Goal: Information Seeking & Learning: Check status

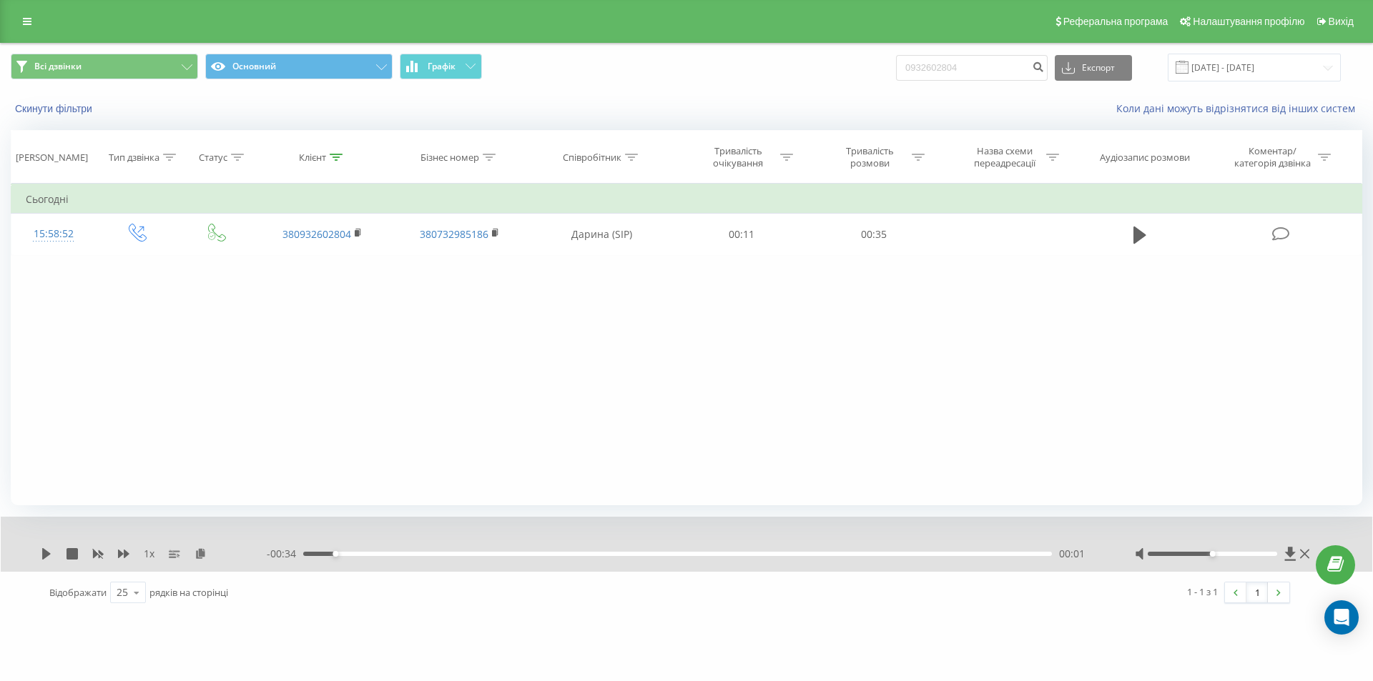
click at [849, 75] on div "Всі дзвінки Основний Графік 0932602804 Експорт .csv .xls .xlsx 23.06.2025 - 23.…" at bounding box center [686, 68] width 1351 height 28
type input "0684482204"
click at [1044, 66] on icon "submit" at bounding box center [1038, 65] width 12 height 9
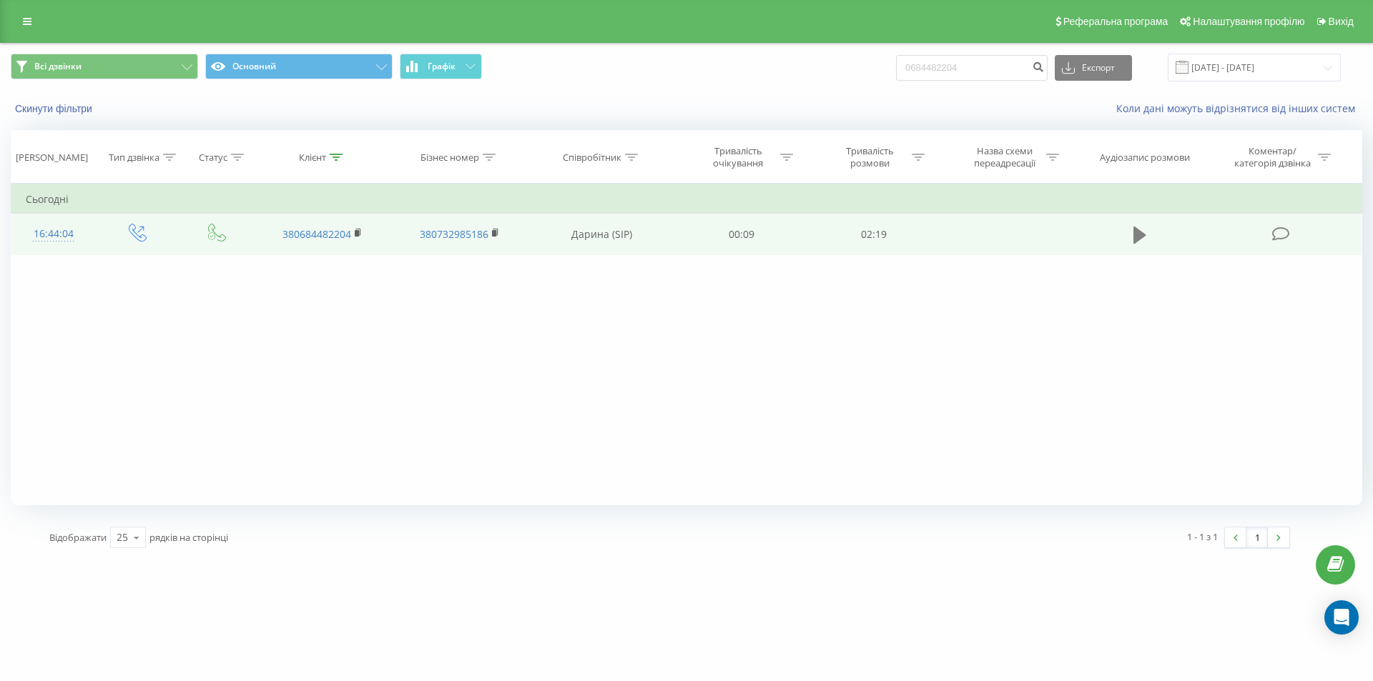
click at [1140, 234] on icon at bounding box center [1139, 235] width 13 height 17
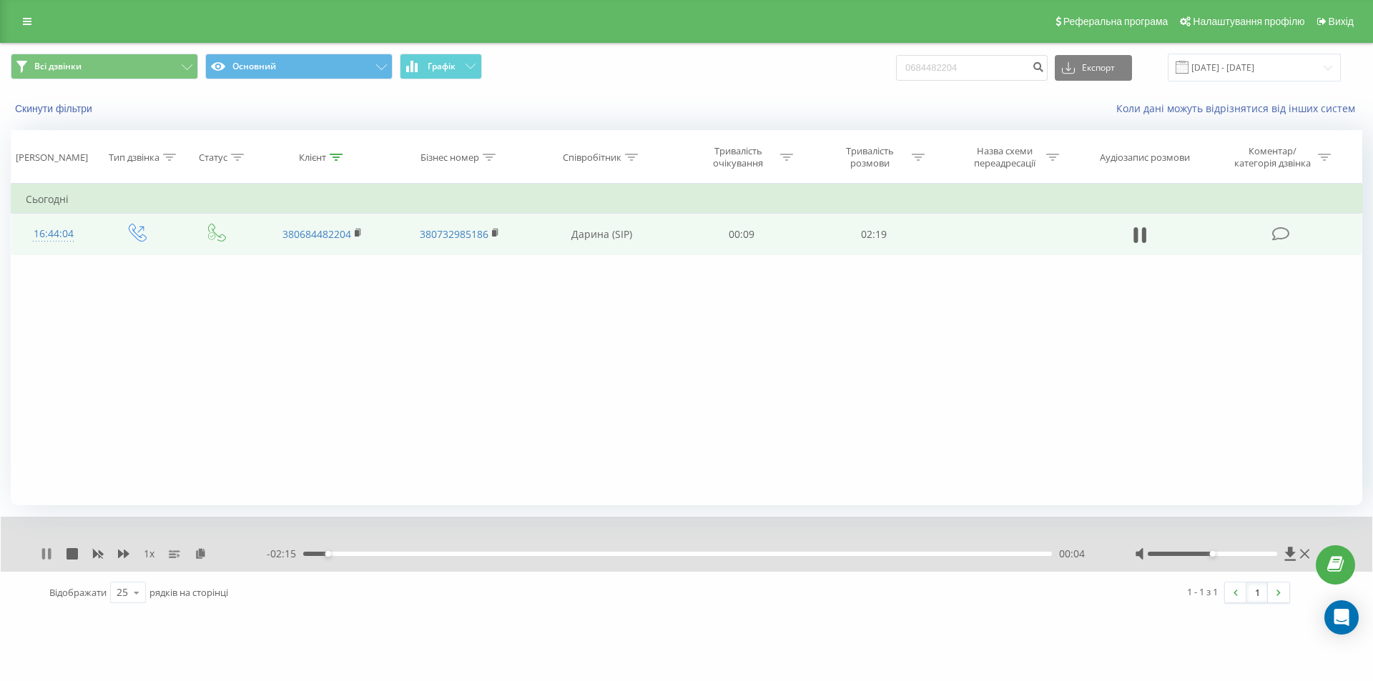
click at [49, 553] on icon at bounding box center [49, 553] width 3 height 11
click at [1285, 553] on icon at bounding box center [1290, 554] width 12 height 14
drag, startPoint x: 974, startPoint y: 64, endPoint x: 900, endPoint y: 72, distance: 74.1
click at [900, 72] on div "Всі дзвінки Основний Графік 0684482204 Експорт .csv .xls .xlsx [DATE] - [DATE]" at bounding box center [686, 68] width 1351 height 28
paste input "31476242"
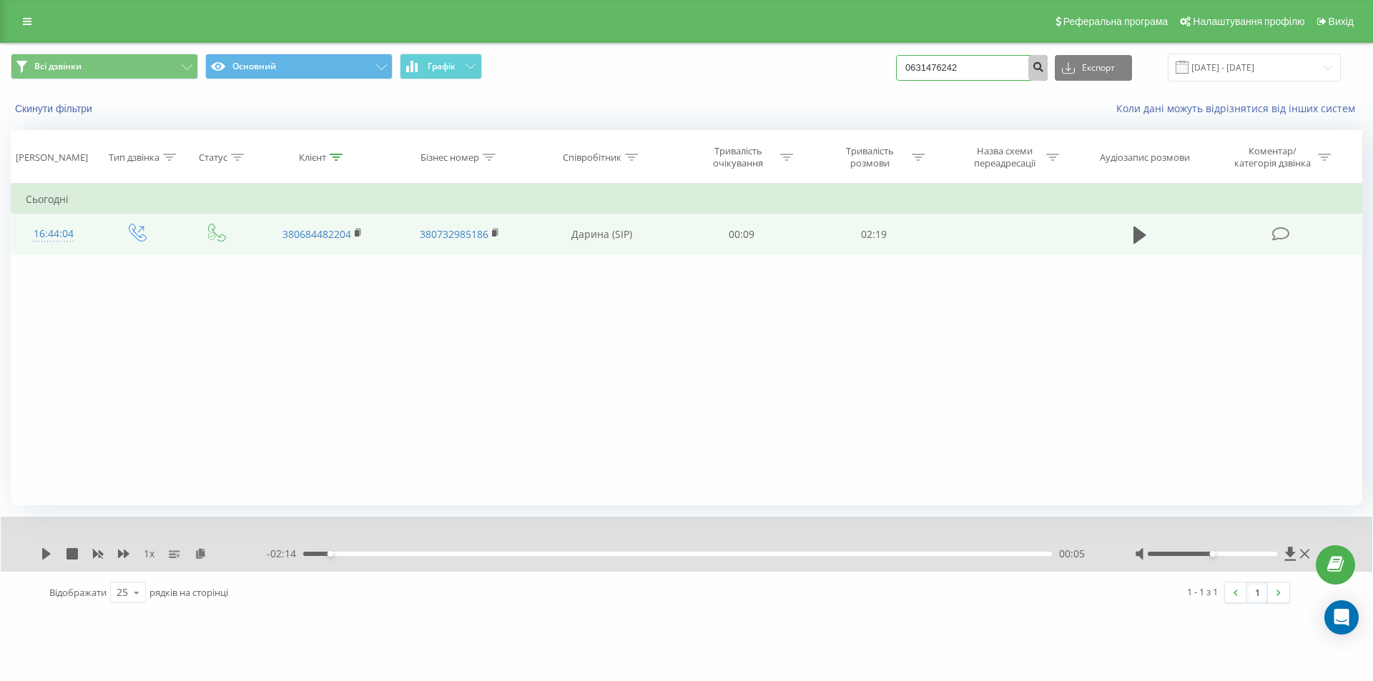
type input "0631476242"
click at [1044, 69] on icon "submit" at bounding box center [1038, 65] width 12 height 9
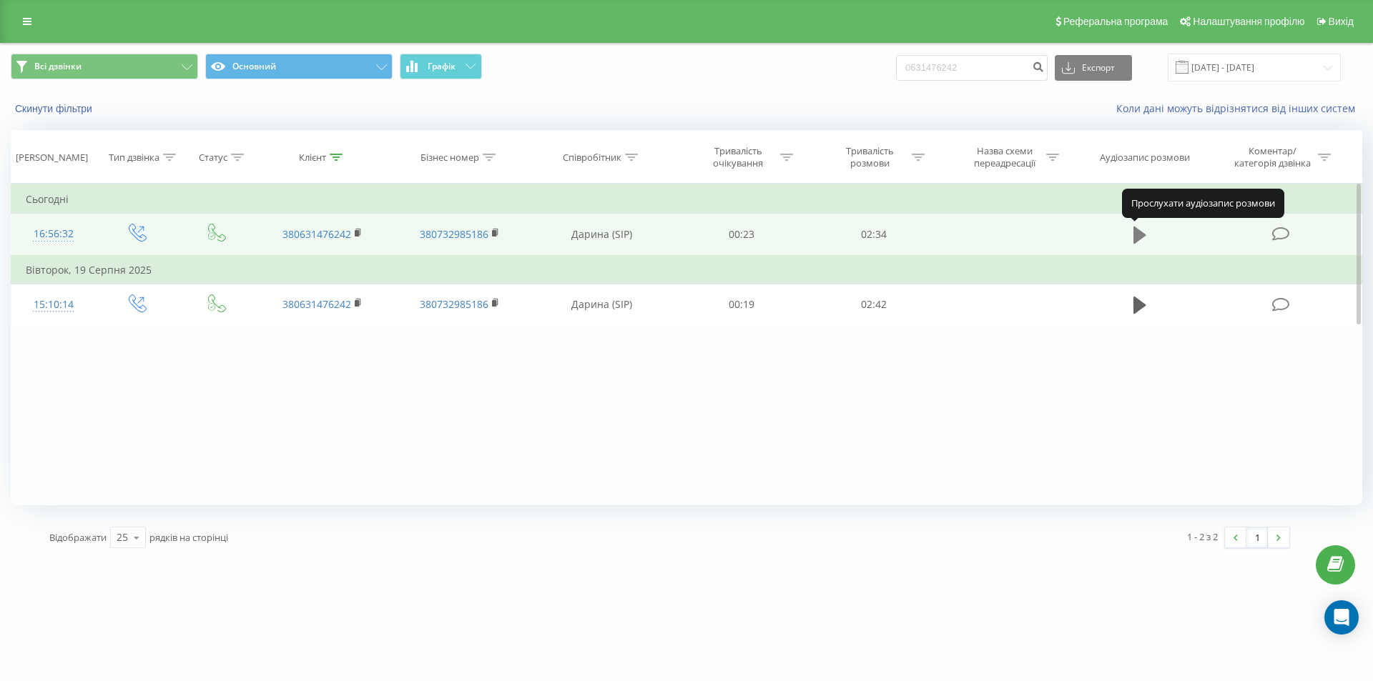
click at [1141, 233] on icon at bounding box center [1139, 235] width 13 height 17
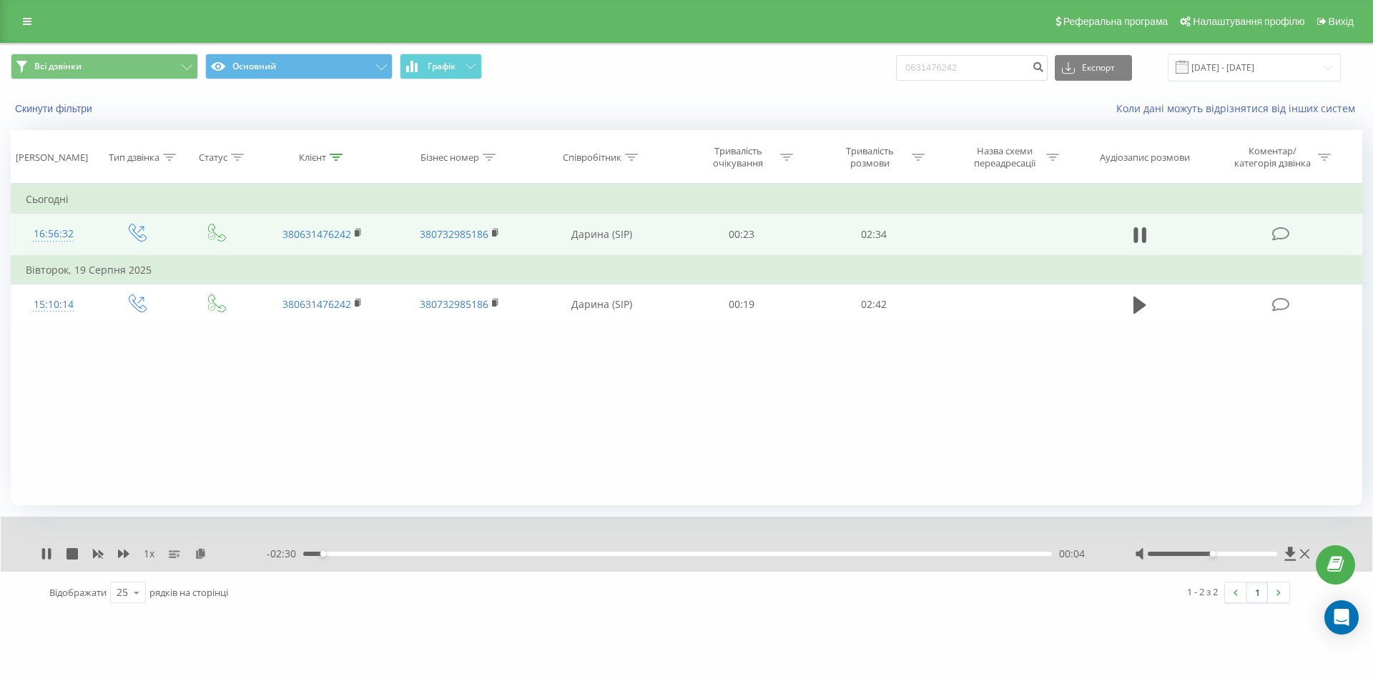
click at [1141, 233] on icon at bounding box center [1139, 235] width 13 height 20
click at [1290, 550] on icon at bounding box center [1290, 554] width 11 height 14
